Goal: Task Accomplishment & Management: Complete application form

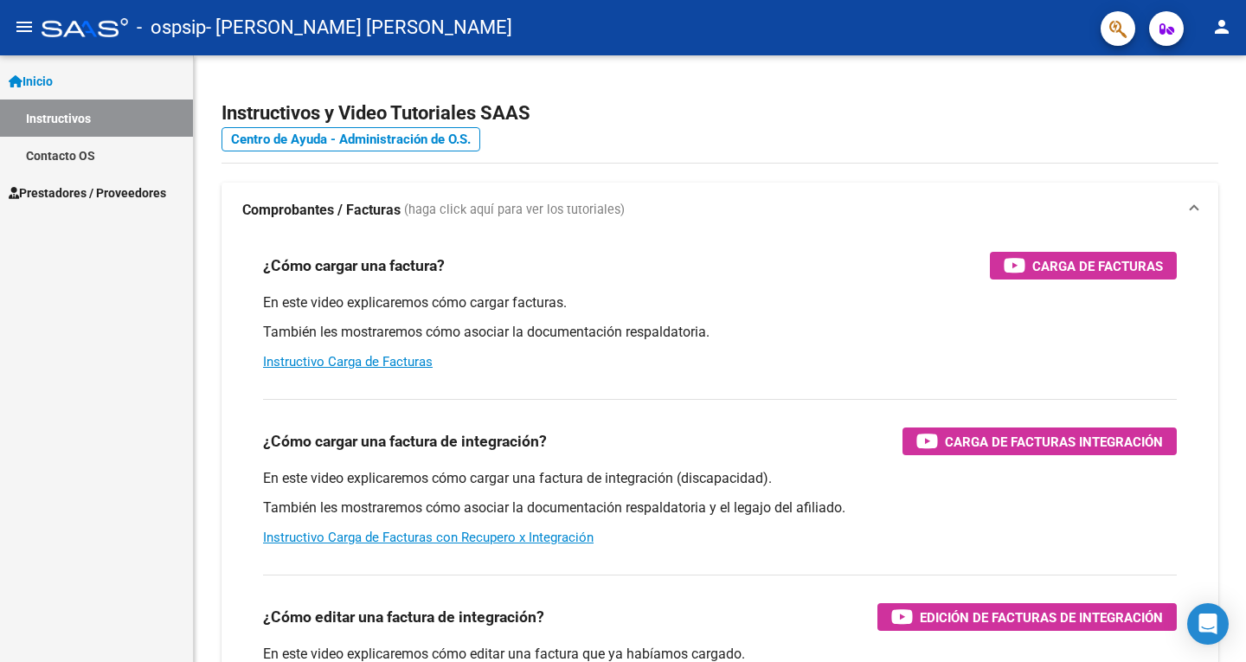
click at [69, 92] on link "Inicio" at bounding box center [96, 80] width 193 height 37
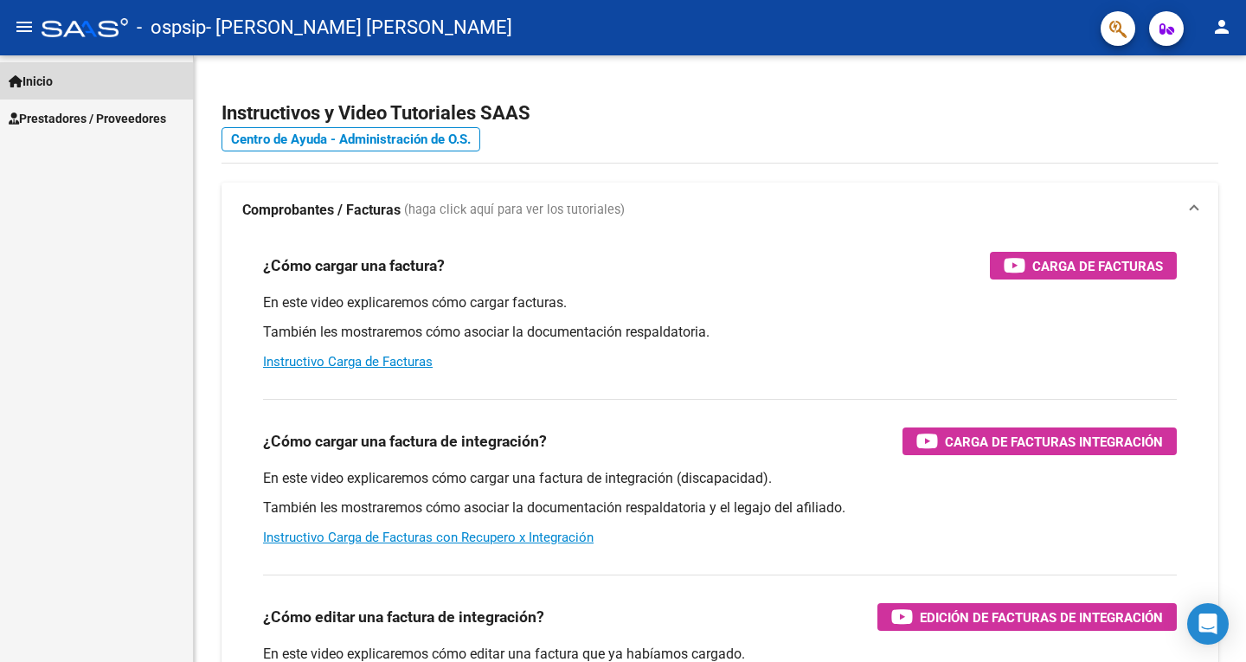
click at [75, 83] on link "Inicio" at bounding box center [96, 80] width 193 height 37
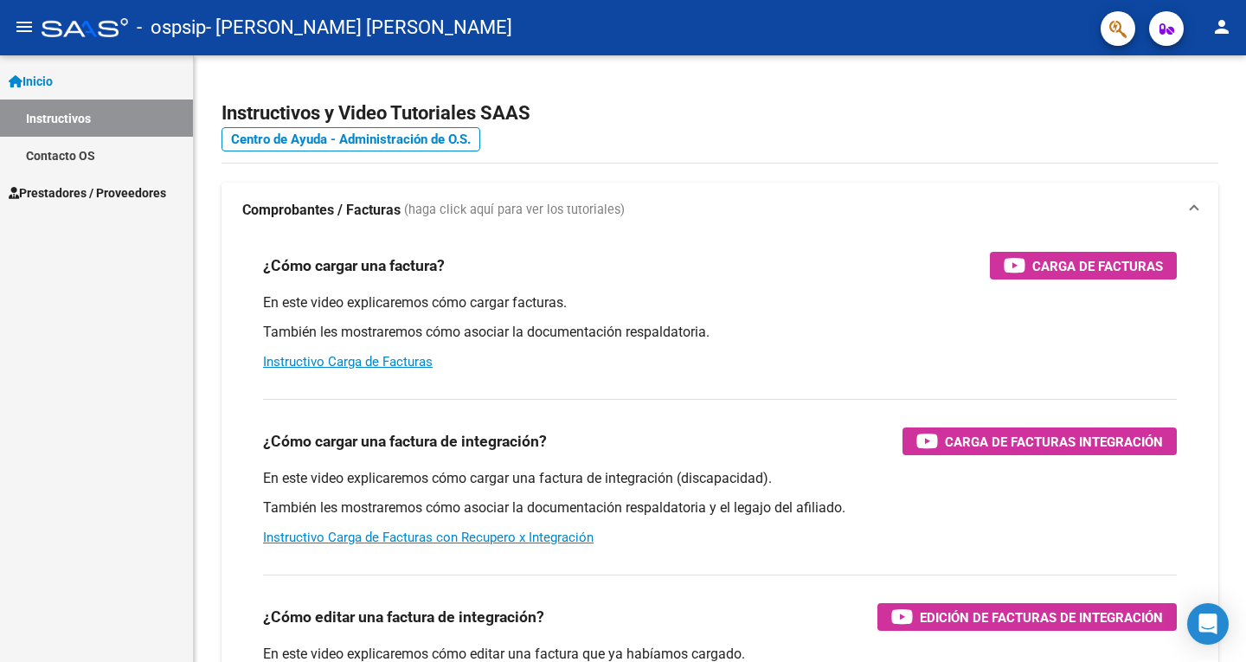
click at [102, 184] on span "Prestadores / Proveedores" at bounding box center [87, 192] width 157 height 19
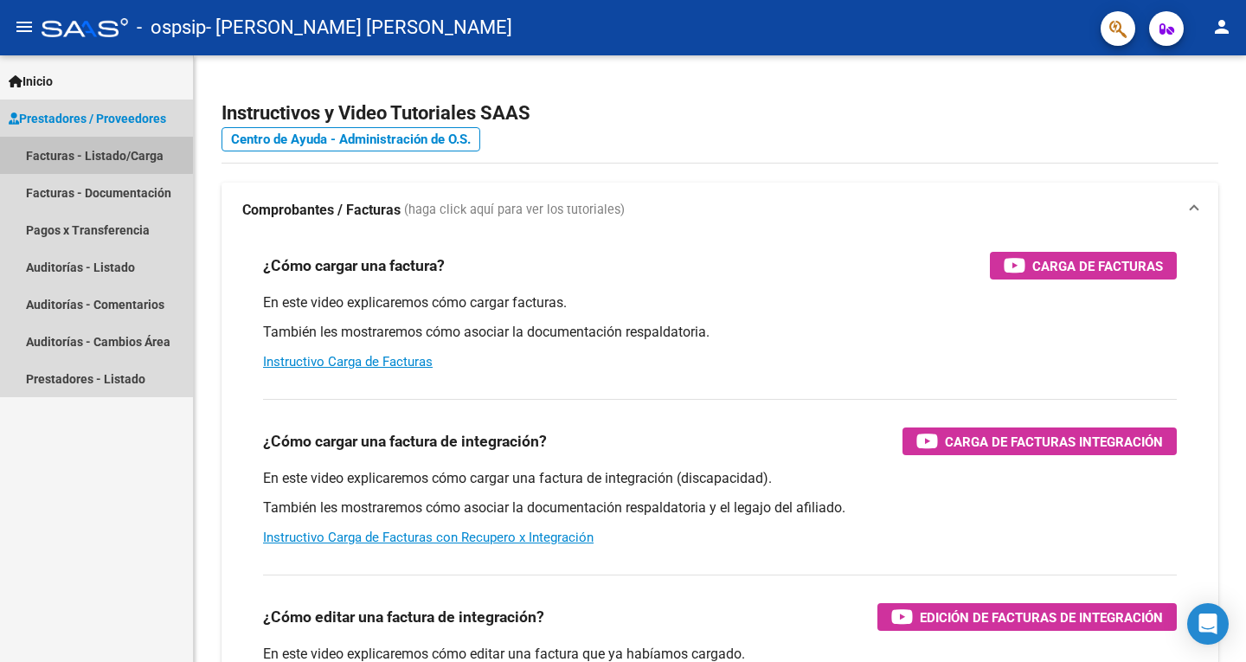
click at [93, 155] on link "Facturas - Listado/Carga" at bounding box center [96, 155] width 193 height 37
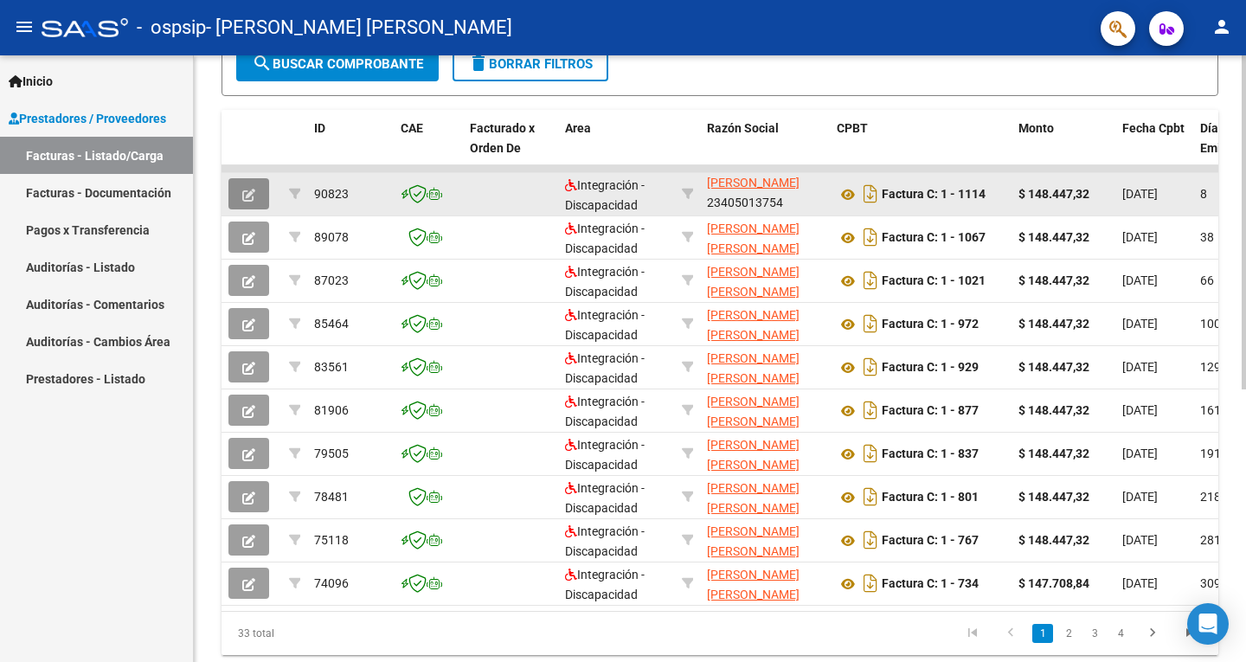
click at [244, 195] on icon "button" at bounding box center [248, 195] width 13 height 13
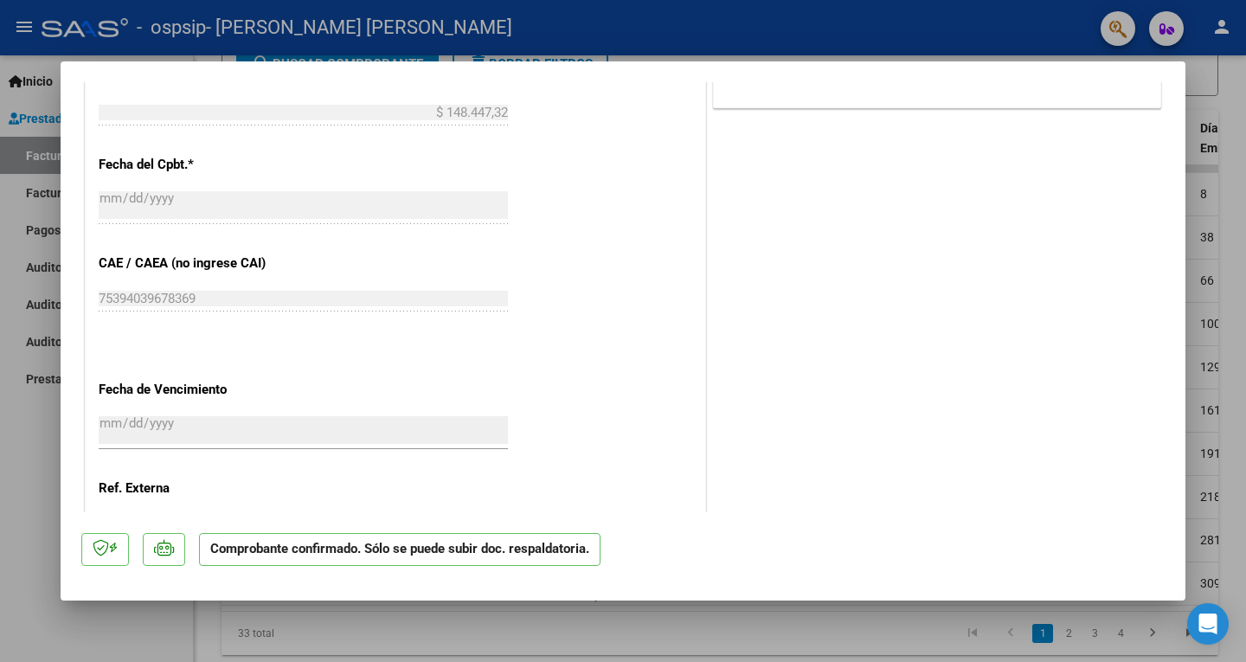
scroll to position [947, 0]
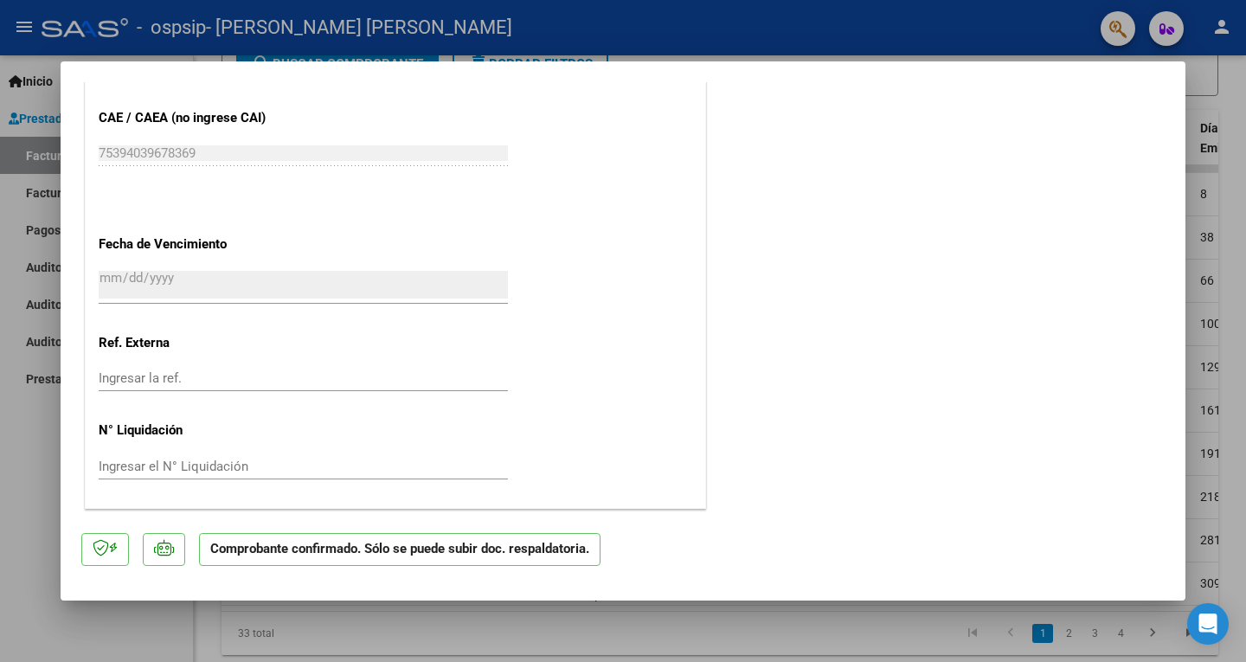
click at [1201, 199] on div at bounding box center [623, 331] width 1246 height 662
type input "$ 0,00"
